Goal: Information Seeking & Learning: Find specific page/section

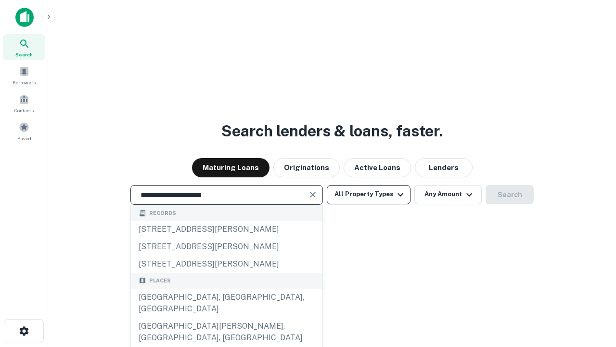
click at [226, 317] on div "[GEOGRAPHIC_DATA], [GEOGRAPHIC_DATA], [GEOGRAPHIC_DATA]" at bounding box center [227, 302] width 192 height 29
click at [369, 194] on button "All Property Types" at bounding box center [369, 194] width 84 height 19
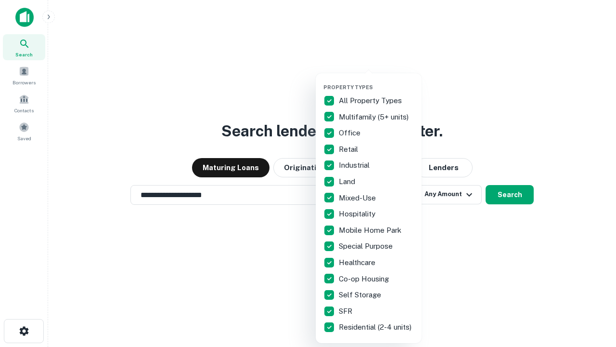
type input "**********"
click at [377, 81] on button "button" at bounding box center [377, 81] width 106 height 0
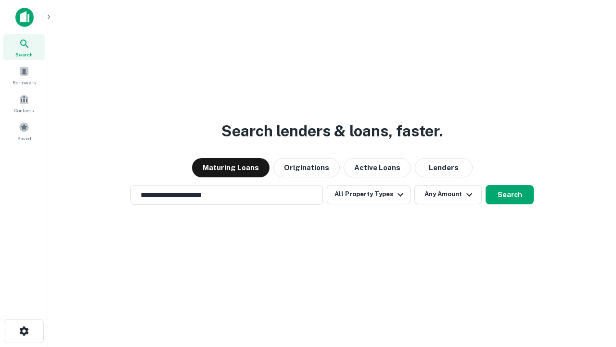
scroll to position [15, 0]
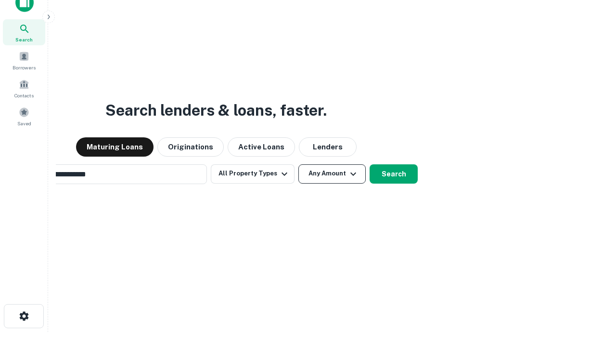
click at [299, 164] on button "Any Amount" at bounding box center [332, 173] width 67 height 19
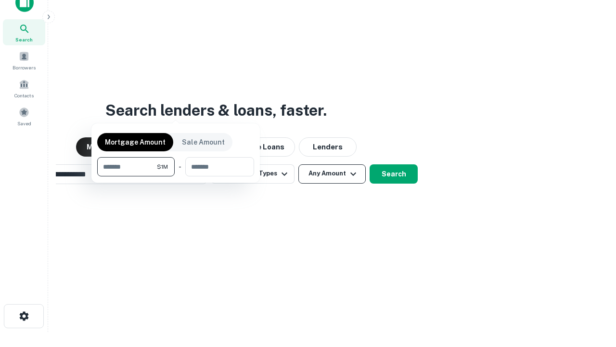
scroll to position [15, 0]
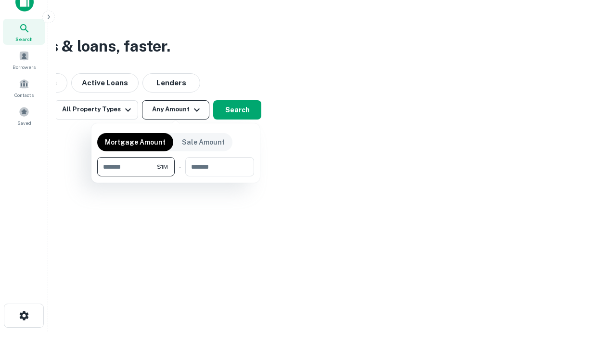
type input "*******"
click at [176, 176] on button "button" at bounding box center [175, 176] width 157 height 0
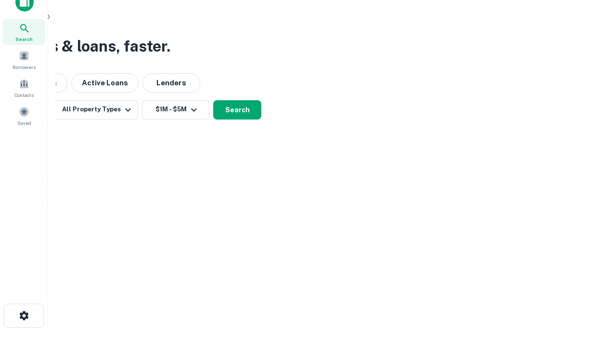
scroll to position [6, 178]
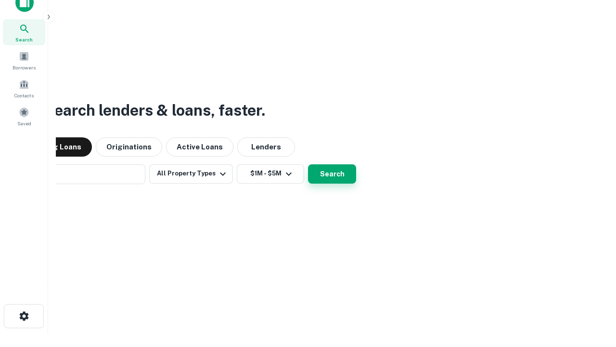
click at [308, 164] on button "Search" at bounding box center [332, 173] width 48 height 19
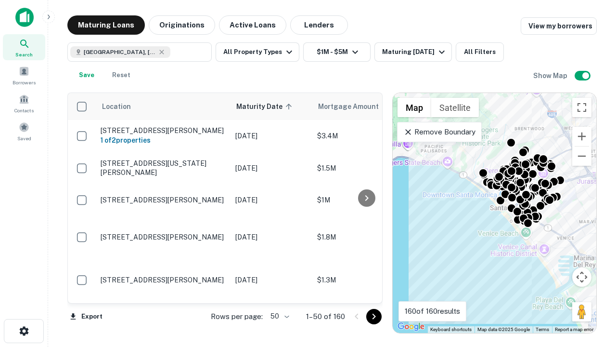
click at [278, 316] on body "Search Borrowers Contacts Saved Maturing Loans Originations Active Loans Lender…" at bounding box center [308, 173] width 616 height 347
click at [279, 292] on li "25" at bounding box center [279, 291] width 28 height 17
